Goal: Transaction & Acquisition: Purchase product/service

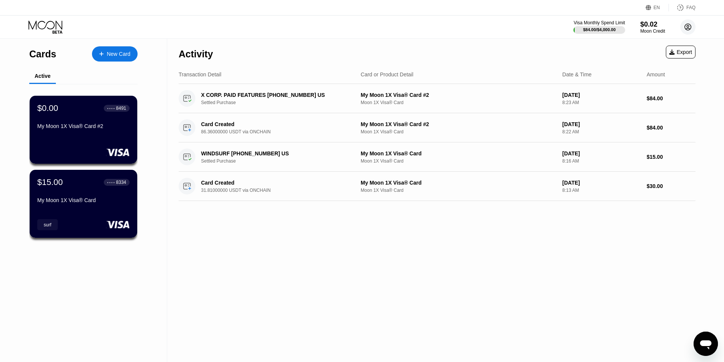
click at [688, 25] on circle at bounding box center [688, 26] width 15 height 15
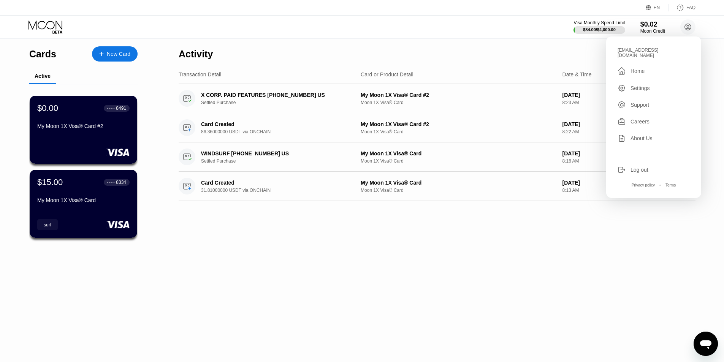
click at [481, 16] on div "Visa Monthly Spend Limit $84.00 / $4,000.00 $0.02 Moon Credit cryptowh1zard8@gm…" at bounding box center [362, 27] width 724 height 23
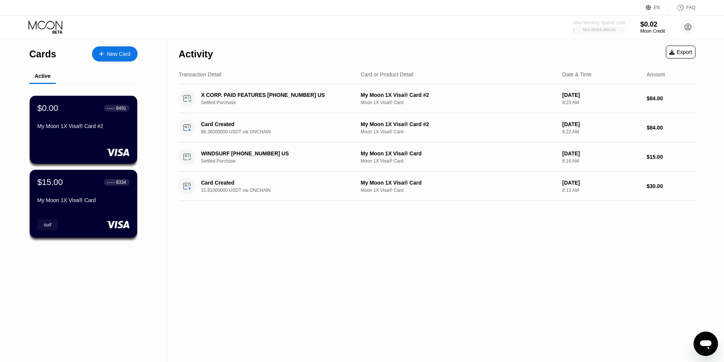
click at [611, 30] on div "$84.00 / $4,000.00" at bounding box center [599, 29] width 33 height 5
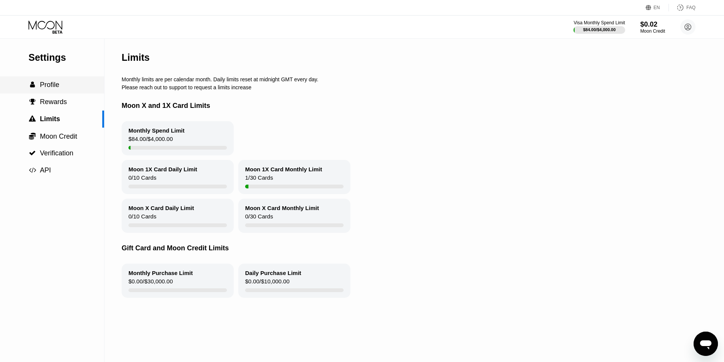
click at [58, 83] on span "Profile" at bounding box center [49, 85] width 19 height 8
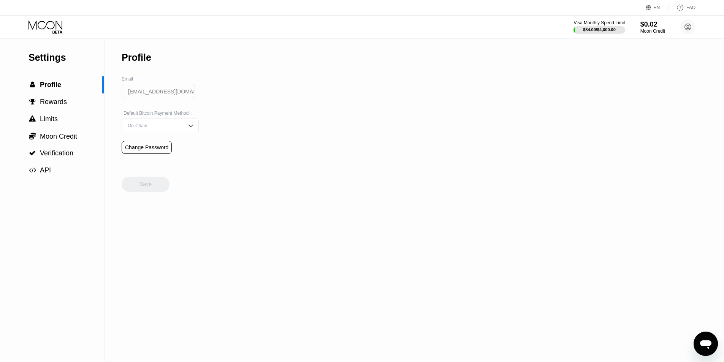
click at [48, 25] on icon at bounding box center [46, 27] width 35 height 13
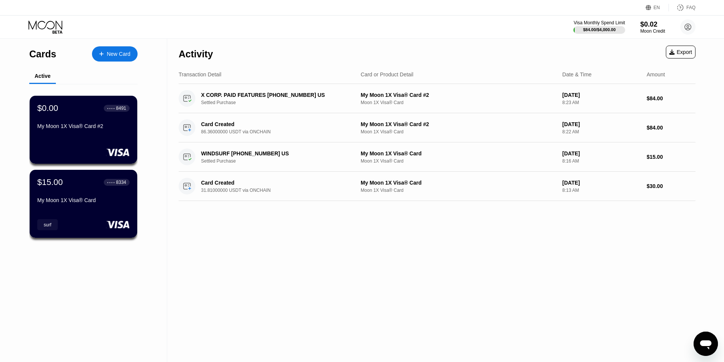
click at [112, 56] on div "New Card" at bounding box center [119, 54] width 24 height 6
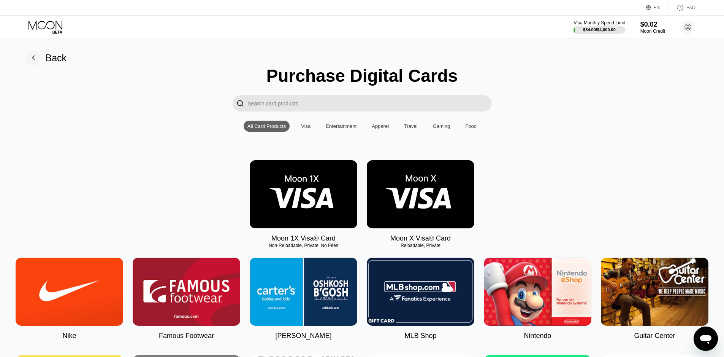
click at [436, 189] on img at bounding box center [421, 194] width 108 height 68
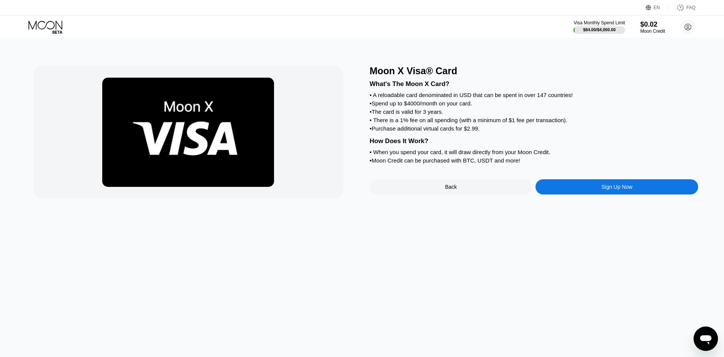
drag, startPoint x: 257, startPoint y: 113, endPoint x: 213, endPoint y: 98, distance: 46.4
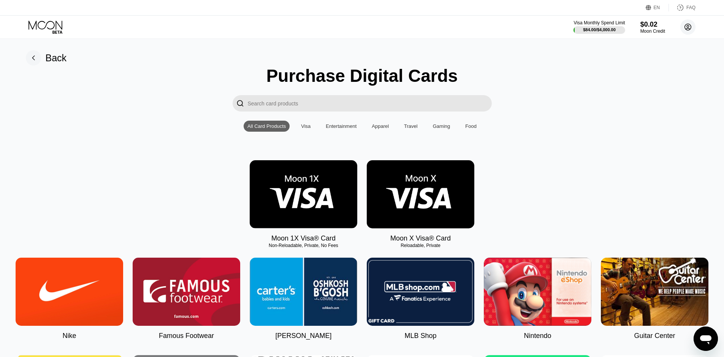
click at [691, 26] on icon at bounding box center [688, 27] width 6 height 6
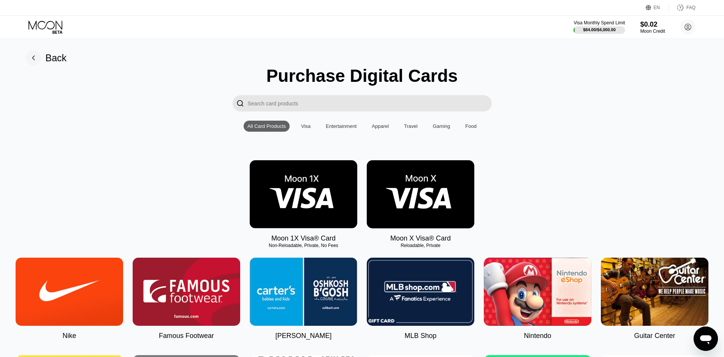
click at [30, 56] on rect at bounding box center [33, 57] width 15 height 15
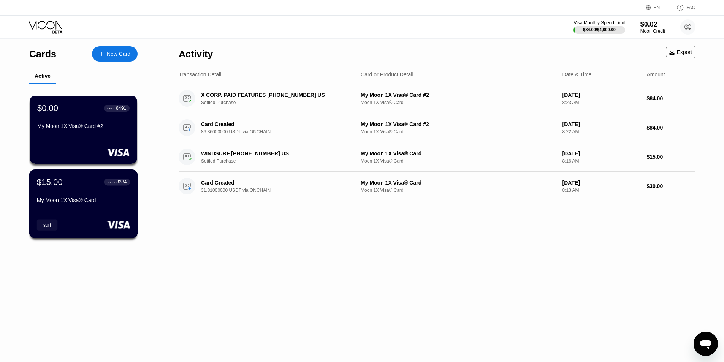
click at [73, 203] on div "My Moon 1X Visa® Card" at bounding box center [83, 200] width 93 height 6
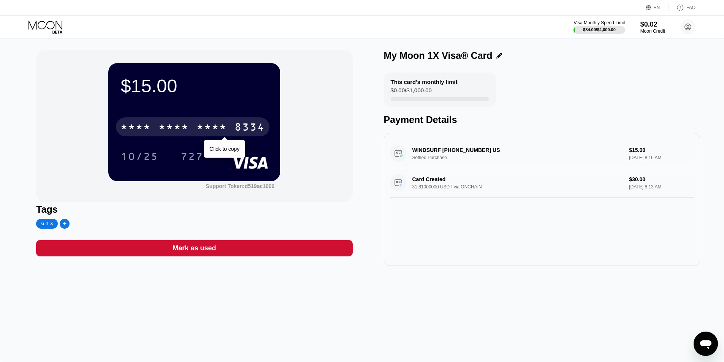
click at [199, 125] on div "* * * *" at bounding box center [212, 128] width 30 height 12
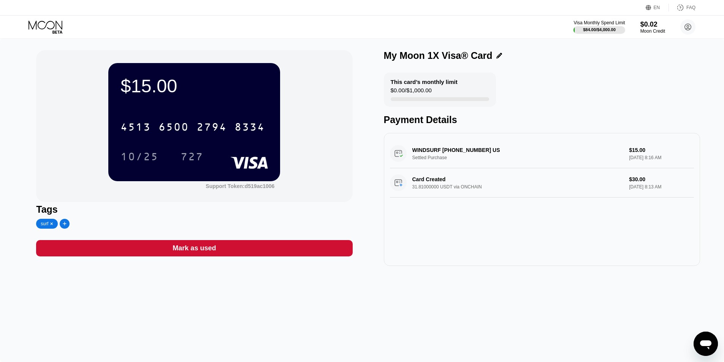
drag, startPoint x: 44, startPoint y: 55, endPoint x: 156, endPoint y: 73, distance: 113.2
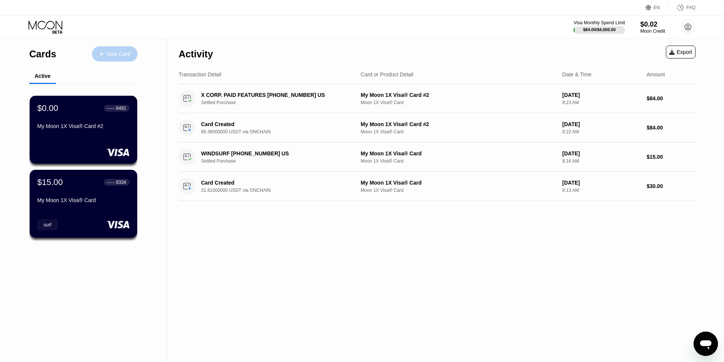
click at [116, 53] on div "New Card" at bounding box center [119, 54] width 24 height 6
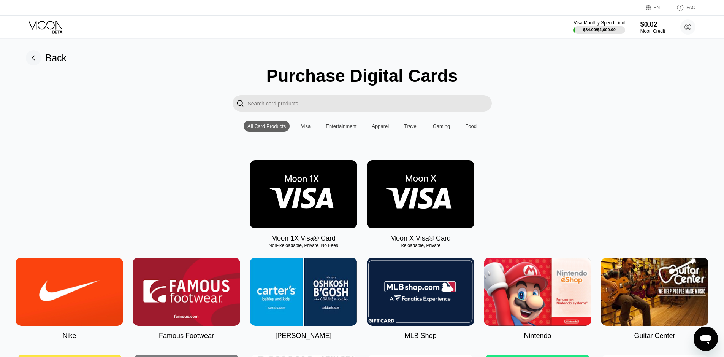
click at [424, 202] on img at bounding box center [421, 194] width 108 height 68
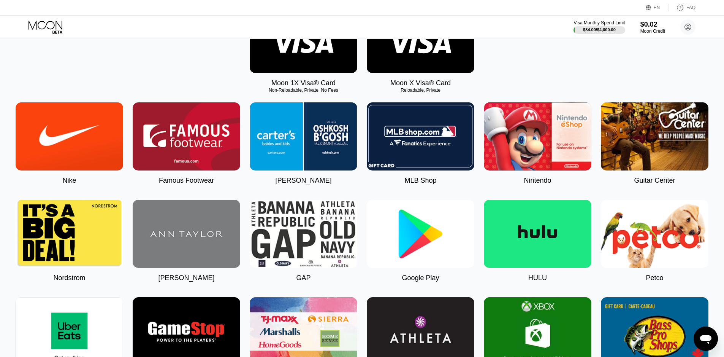
scroll to position [228, 0]
